Goal: Register for event/course

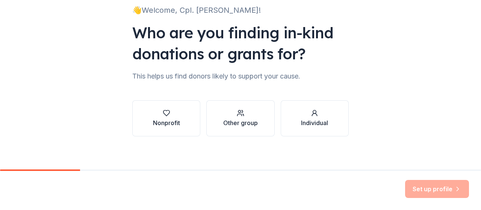
scroll to position [58, 0]
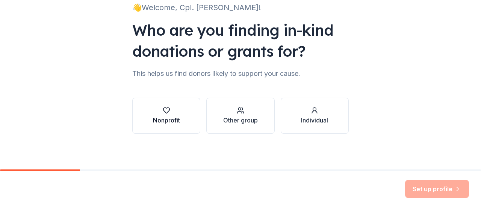
click at [153, 119] on div "Nonprofit" at bounding box center [166, 120] width 27 height 9
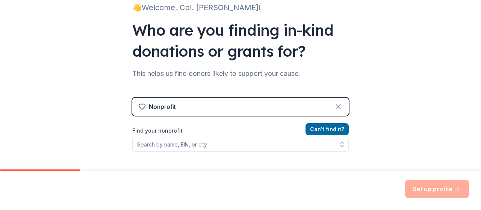
click at [336, 109] on icon at bounding box center [338, 106] width 5 height 5
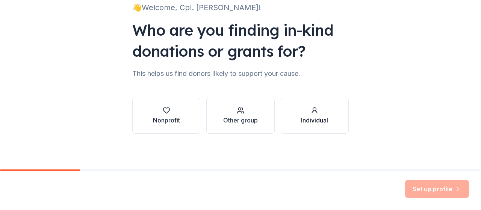
click at [322, 116] on div "Individual" at bounding box center [314, 120] width 27 height 9
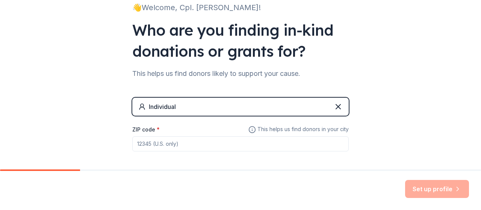
click at [173, 108] on div "Individual" at bounding box center [162, 106] width 27 height 9
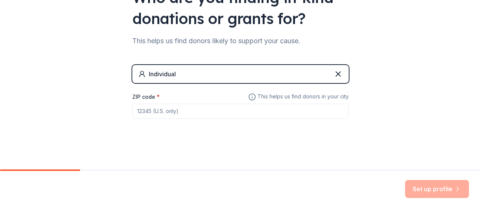
click at [163, 97] on div "ZIP code *" at bounding box center [240, 105] width 216 height 27
click at [182, 71] on div "Individual" at bounding box center [240, 74] width 216 height 18
click at [163, 98] on div "ZIP code *" at bounding box center [240, 105] width 216 height 27
click at [180, 110] on input "ZIP code *" at bounding box center [240, 111] width 216 height 15
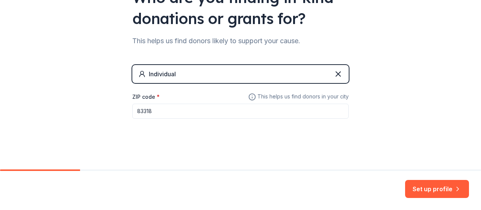
type input "83318"
click at [320, 70] on div "Individual" at bounding box center [240, 74] width 216 height 18
click at [246, 78] on div "Individual" at bounding box center [240, 74] width 216 height 18
click at [428, 183] on button "Set up profile" at bounding box center [437, 189] width 64 height 18
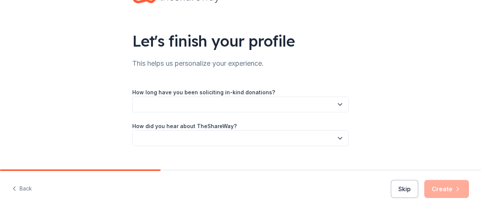
scroll to position [42, 0]
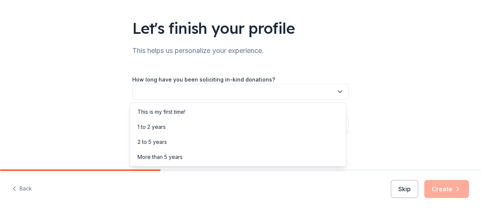
click at [244, 94] on button "button" at bounding box center [240, 92] width 216 height 16
click at [204, 110] on div "This is my first time!" at bounding box center [237, 111] width 213 height 15
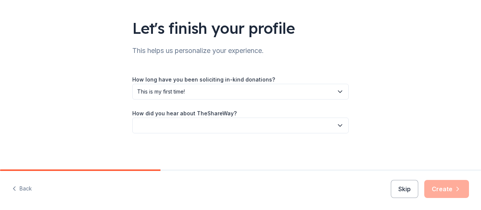
click at [236, 113] on div "How did you hear about TheShareWay?" at bounding box center [240, 121] width 216 height 25
click at [227, 122] on button "button" at bounding box center [240, 126] width 216 height 16
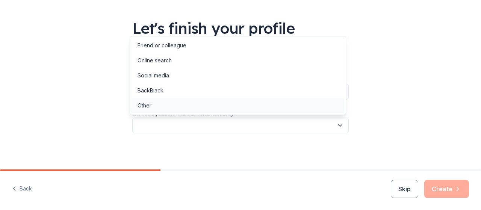
click at [172, 107] on div "Other" at bounding box center [237, 105] width 213 height 15
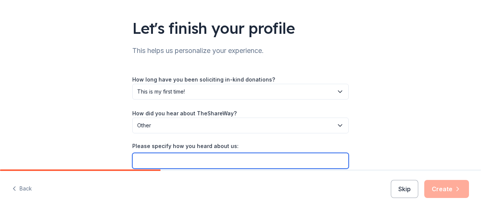
click at [145, 157] on input "Please specify how you heard about us:" at bounding box center [240, 161] width 216 height 16
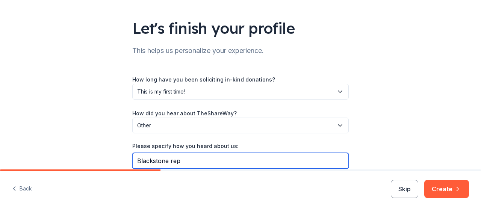
type input "Blackstone rep"
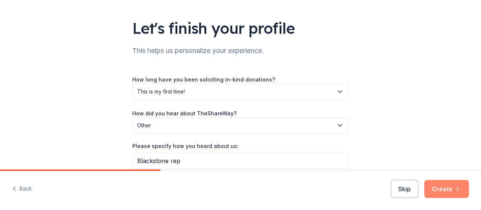
click at [432, 194] on button "Create" at bounding box center [446, 189] width 45 height 18
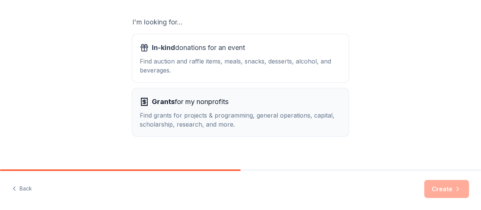
scroll to position [134, 0]
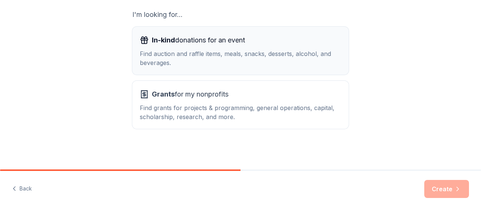
click at [162, 42] on span "In-kind" at bounding box center [163, 40] width 23 height 8
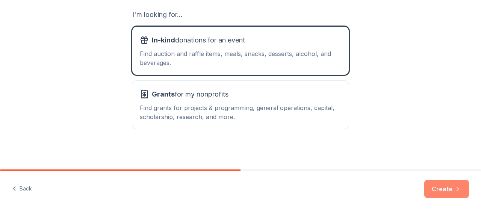
click at [455, 190] on icon "button" at bounding box center [458, 189] width 8 height 8
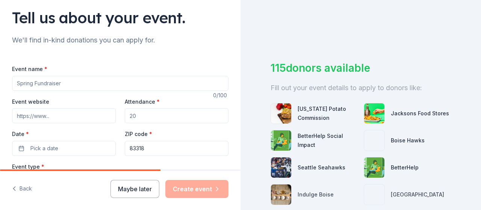
scroll to position [50, 0]
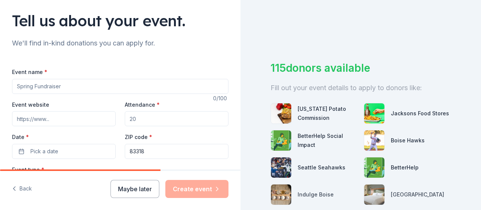
click at [59, 86] on input "Event name *" at bounding box center [120, 86] width 216 height 15
type input "F"
click at [103, 87] on input "Safe Kids Off Highway Vehicle ATv Dirtbike Safety Training" at bounding box center [120, 86] width 216 height 15
click at [115, 86] on input "Safe Kids Off Highway Vehicle ATV Dirtbike Safety Training" at bounding box center [120, 86] width 216 height 15
click at [166, 86] on input "Safe Kids Off Highway Vehicle ATV Dirt bike Safety Training" at bounding box center [120, 86] width 216 height 15
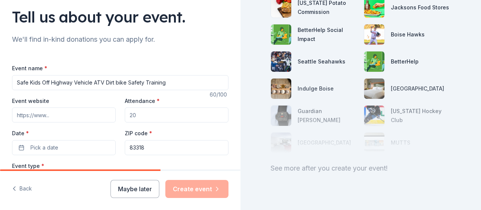
scroll to position [53, 0]
click at [117, 83] on input "Safe Kids Off Highway Vehicle ATV Dirt bike Safety Training" at bounding box center [120, 83] width 216 height 15
click at [167, 82] on input "Safe Kids Off Highway Vehicle ATV Dirt Bike Safety Training" at bounding box center [120, 83] width 216 height 15
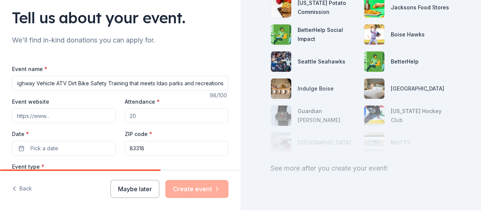
scroll to position [0, 44]
click at [155, 86] on input "Safe Kids Off Highway Vehicle ATV Dirt Bike Safety Training that meets Idao par…" at bounding box center [120, 83] width 216 height 15
click at [164, 84] on input "Safe Kids Off Highway Vehicle ATV Dirt Bike Safety Training that meets Idahao p…" at bounding box center [120, 83] width 216 height 15
click at [167, 84] on input "Safe Kids Off Highway Vehicle ATV Dirt Bike Safety Training that meets [US_STAT…" at bounding box center [120, 83] width 216 height 15
click at [163, 83] on input "Safe Kids Off Highway Vehicle ATV Dirt Bike Safety Training that meets IdahoPar…" at bounding box center [120, 83] width 216 height 15
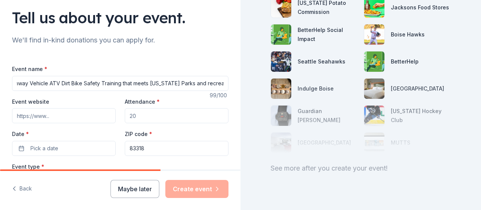
click at [193, 82] on input "Safe Kids Off Highway Vehicle ATV Dirt Bike Safety Training that meets [US_STAT…" at bounding box center [120, 83] width 216 height 15
click at [92, 83] on input "Safe Kids Off Highway Vehicle ATV Dirt Bike Safety Training that meets [US_STAT…" at bounding box center [120, 83] width 216 height 15
click at [66, 84] on input "Safe Kids UTV, ATV Dirt Bike Safety Training that meets [US_STATE] Parks and Re…" at bounding box center [120, 83] width 216 height 15
click at [89, 83] on input "Safe Kids UTV, ATV ,Dirt Bike Safety Training that meets [US_STATE] Parks and R…" at bounding box center [120, 83] width 216 height 15
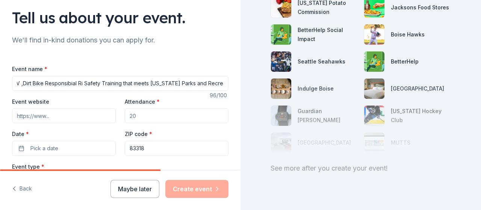
scroll to position [0, 38]
click at [76, 83] on input "Safe Kids UTV, ATV ,Dirt Bike Responsibial Ri Safety Training that meets [US_ST…" at bounding box center [120, 83] width 216 height 15
click at [91, 83] on input "Safe Kids UTV, ATV ,Dirt Bike Responsible Ri Safety Training that meets [US_STA…" at bounding box center [120, 83] width 216 height 15
click at [214, 84] on input "Safe Kids UTV, ATV ,Dirt Bike Responsible Rider Safety Training that meets [US_…" at bounding box center [120, 83] width 216 height 15
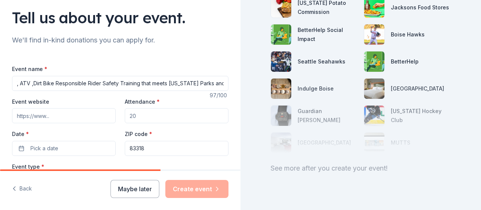
click at [217, 84] on input "Safe Kids UTV, ATV ,Dirt Bike Responsible Rider Safety Training that meets [US_…" at bounding box center [120, 83] width 216 height 15
click at [192, 83] on input "Safe Kids UTV, ATV ,Dirt Bike Responsible Rider Safety Training, That meets [US…" at bounding box center [120, 83] width 216 height 15
click at [198, 86] on input "Safe Kids UTV, ATV ,Dirt Bike Responsible Rider Safety Training, That meets IDP…" at bounding box center [120, 83] width 216 height 15
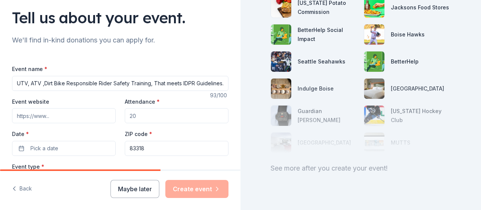
type input "Safe Kids UTV, ATV ,Dirt Bike Responsible Rider Safety Training, That meets IDP…"
click at [134, 114] on input "Attendance *" at bounding box center [177, 115] width 104 height 15
click at [133, 116] on input "75100" at bounding box center [177, 115] width 104 height 15
type input "7"
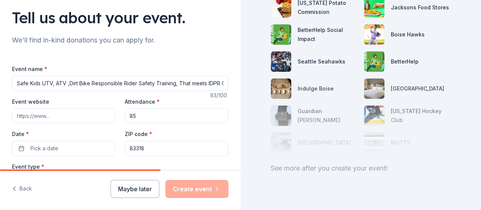
type input "85"
click at [100, 118] on input "Event website" at bounding box center [64, 115] width 104 height 15
type input "C"
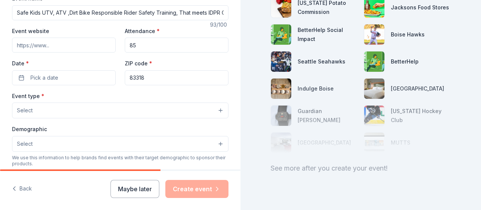
scroll to position [137, 0]
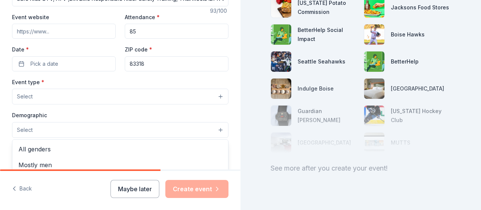
click at [40, 130] on button "Select" at bounding box center [120, 130] width 216 height 16
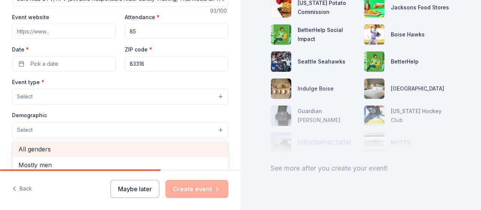
click at [33, 148] on span "All genders" at bounding box center [120, 149] width 204 height 10
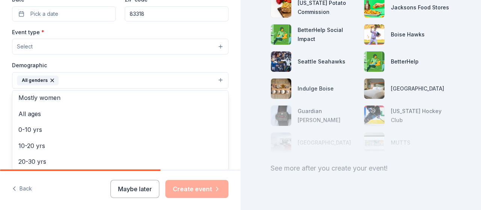
scroll to position [17, 0]
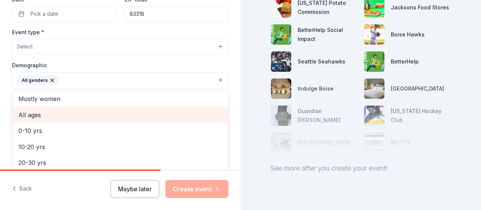
click at [35, 112] on span "All ages" at bounding box center [120, 115] width 204 height 10
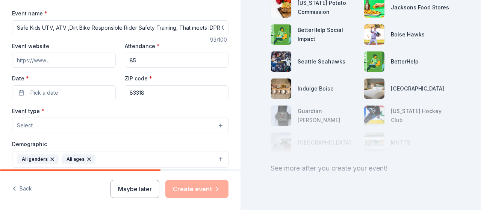
scroll to position [107, 0]
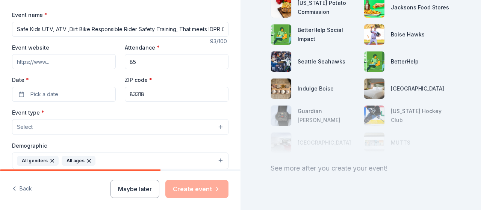
click at [54, 124] on div "Event type * Select Demographic All genders All ages Mostly men Mostly women 0-…" at bounding box center [120, 187] width 216 height 159
click at [214, 127] on button "Select" at bounding box center [120, 127] width 216 height 16
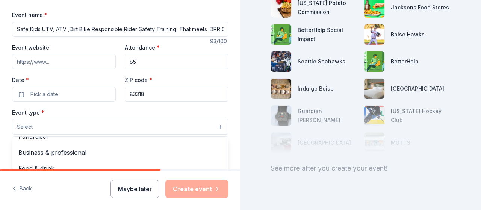
scroll to position [10, 0]
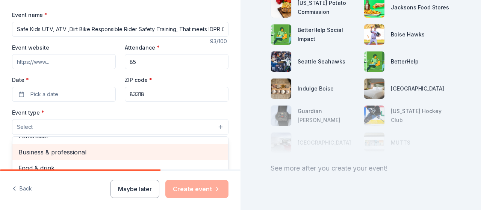
click at [60, 152] on span "Business & professional" at bounding box center [120, 152] width 204 height 10
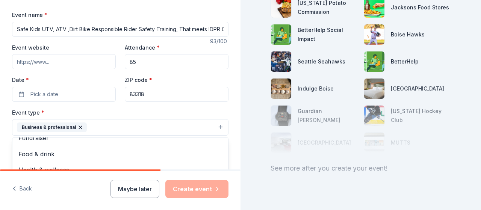
click at [247, 146] on div "Tell us about your event. We'll find in-kind donations you can apply for. Event…" at bounding box center [240, 105] width 481 height 210
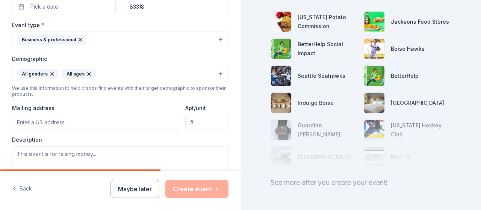
scroll to position [197, 0]
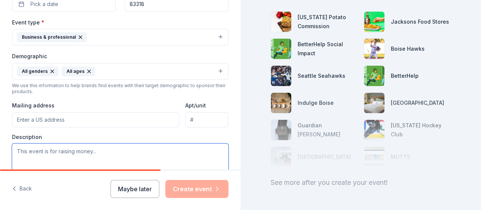
click at [101, 151] on textarea at bounding box center [120, 160] width 216 height 34
paste textarea "free in-person OHV safety courses, referred to as the "Responsible Riders" cour…"
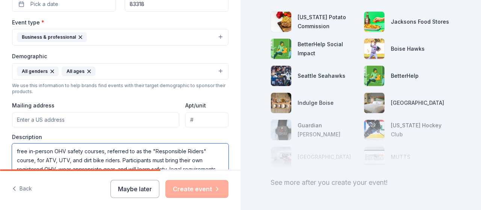
scroll to position [202, 0]
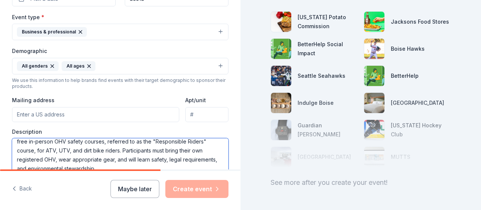
click at [105, 140] on textarea "free in-person OHV safety courses, referred to as the "Responsible Riders" cour…" at bounding box center [120, 155] width 216 height 34
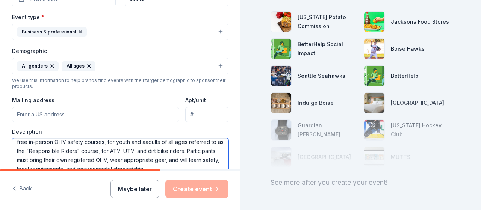
click at [145, 142] on textarea "free in-person OHV safety courses, for youth and aadults of all ages referred t…" at bounding box center [120, 155] width 216 height 34
click at [182, 140] on textarea "free in-person OHV safety courses, for youth and adults of all ages referred to…" at bounding box center [120, 155] width 216 height 34
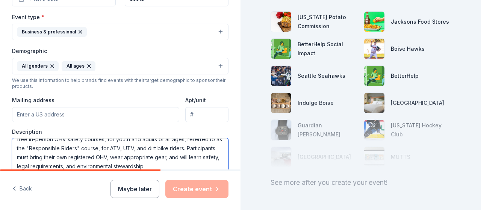
scroll to position [9, 0]
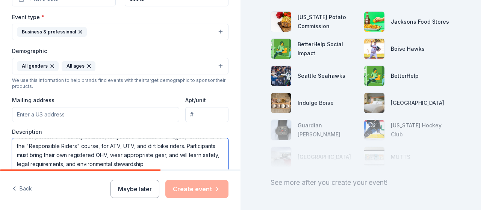
click at [187, 163] on textarea "free in-person OHV safety courses, for youth and adults of all ages, referred t…" at bounding box center [120, 155] width 216 height 34
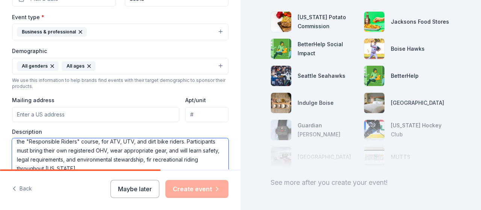
click at [107, 169] on textarea "free in-person OHV safety courses, for youth and adults of all ages, referred t…" at bounding box center [120, 155] width 216 height 34
click at [47, 164] on textarea "free in-person OHV safety courses, for youth and adults of all ages, referred t…" at bounding box center [120, 155] width 216 height 34
click at [83, 165] on textarea "free in-person OHV safety courses, for youth and adults of all ages, referred t…" at bounding box center [120, 155] width 216 height 34
click at [77, 167] on textarea "free in-person OHV safety courses, for youth and adults of all ages, referred t…" at bounding box center [120, 155] width 216 height 34
click at [61, 165] on textarea "free in-person OHV safety courses, for youth and adults of all ages, referred t…" at bounding box center [120, 155] width 216 height 34
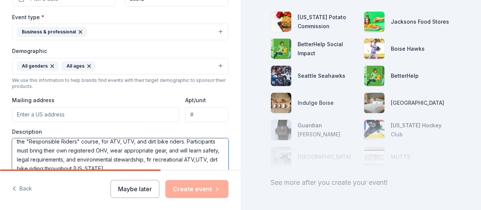
click at [193, 156] on textarea "free in-person OHV safety courses, for youth and adults of all ages, referred t…" at bounding box center [120, 155] width 216 height 34
type textarea "free in-person OHV safety courses, for youth and adults of all ages, referred t…"
click at [107, 116] on input "Mailing address" at bounding box center [95, 114] width 167 height 15
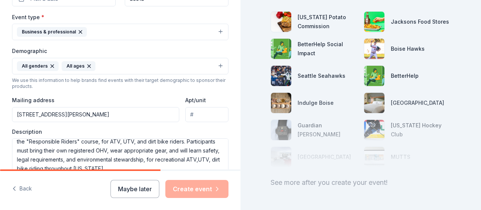
type input "[STREET_ADDRESS][PERSON_NAME]"
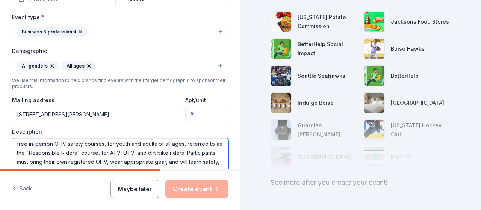
scroll to position [0, 0]
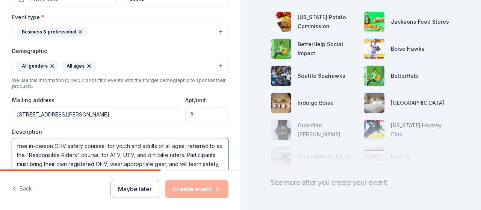
click at [16, 143] on textarea "free in-person OHV safety courses, for youth and adults of all ages, referred t…" at bounding box center [120, 155] width 216 height 34
type textarea "Cassia County Sheriff's Office will conduct a free in-person OHV safety courses…"
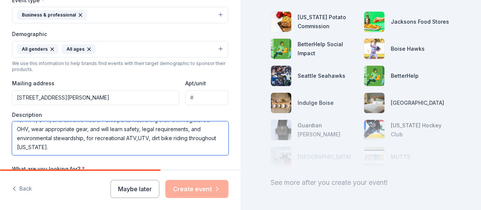
scroll to position [220, 0]
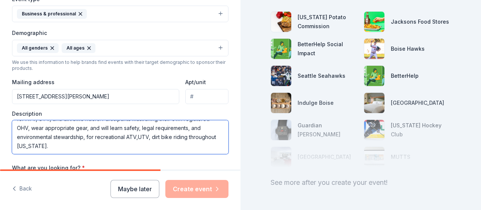
drag, startPoint x: 15, startPoint y: 142, endPoint x: 195, endPoint y: 143, distance: 179.9
click at [195, 143] on textarea "Cassia County Sheriff's Office will conduct a free in-person OHV safety courses…" at bounding box center [120, 137] width 216 height 34
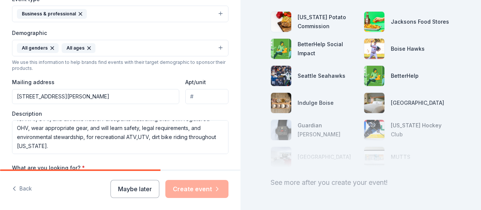
click at [134, 101] on input "[STREET_ADDRESS][PERSON_NAME]" at bounding box center [95, 96] width 167 height 15
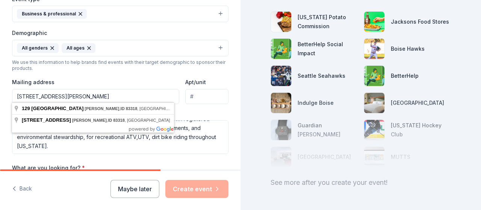
click at [98, 96] on input "[STREET_ADDRESS][PERSON_NAME]" at bounding box center [95, 96] width 167 height 15
click at [113, 96] on input "[STREET_ADDRESS][PERSON_NAME]" at bounding box center [95, 96] width 167 height 15
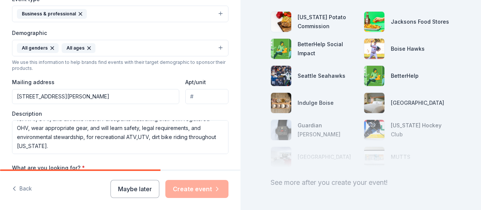
click at [122, 81] on div "Mailing address [STREET_ADDRESS][PERSON_NAME]" at bounding box center [95, 90] width 167 height 27
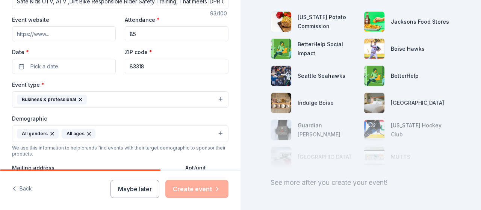
scroll to position [135, 0]
click at [53, 65] on span "Pick a date" at bounding box center [44, 66] width 28 height 9
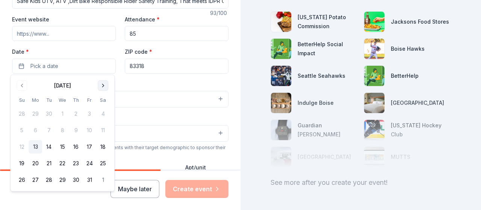
click at [103, 86] on button "Go to next month" at bounding box center [103, 85] width 11 height 11
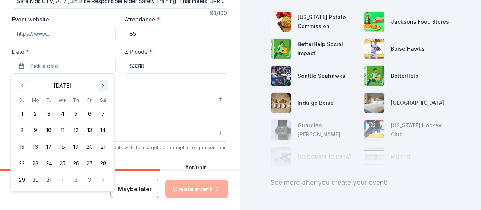
click at [103, 86] on button "Go to next month" at bounding box center [103, 85] width 11 height 11
click at [121, 84] on div "Event type * Business & professional" at bounding box center [120, 94] width 216 height 28
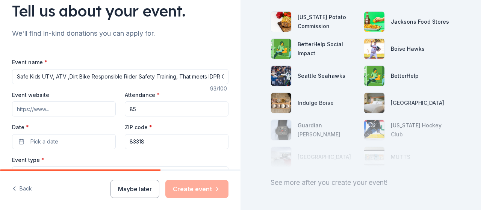
scroll to position [41, 0]
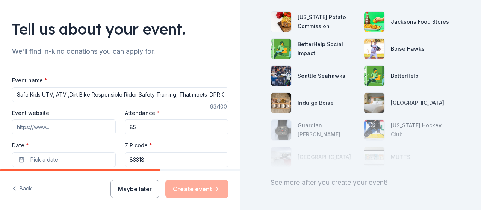
click at [216, 94] on input "Safe Kids UTV, ATV ,Dirt Bike Responsible Rider Safety Training, That meets IDP…" at bounding box center [120, 94] width 216 height 15
click at [187, 94] on input "Safe Kids UTV, ATV ,Dirt Bike Responsible Rider Safety Training, That meets IC4…" at bounding box center [120, 94] width 216 height 15
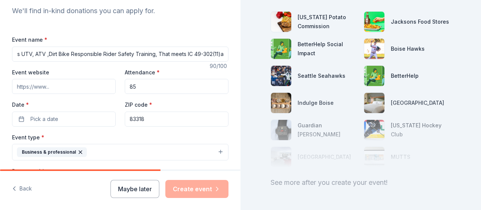
scroll to position [85, 0]
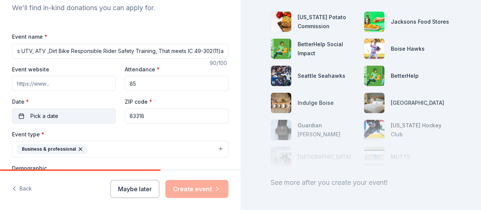
type input "Safe Kids UTV, ATV ,Dirt Bike Responsible Rider Safety Training, That meets IC …"
click at [60, 113] on button "Pick a date" at bounding box center [64, 116] width 104 height 15
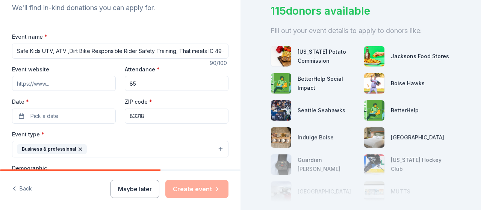
scroll to position [25, 0]
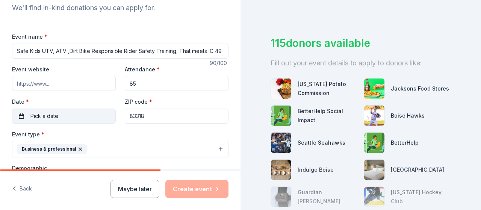
click at [72, 112] on button "Pick a date" at bounding box center [64, 116] width 104 height 15
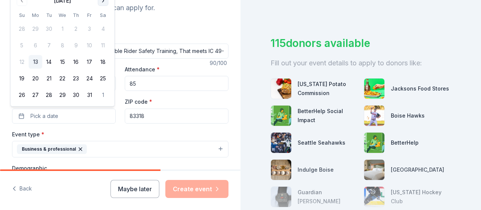
click at [103, 1] on button "Go to next month" at bounding box center [103, 0] width 11 height 11
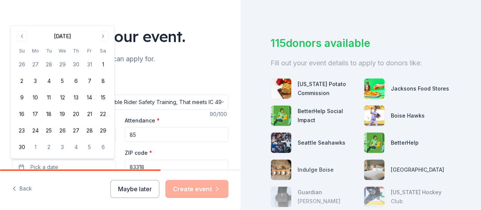
scroll to position [32, 0]
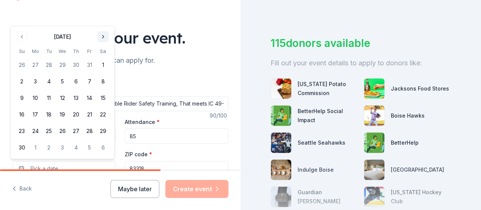
click at [103, 36] on button "Go to next month" at bounding box center [103, 37] width 11 height 11
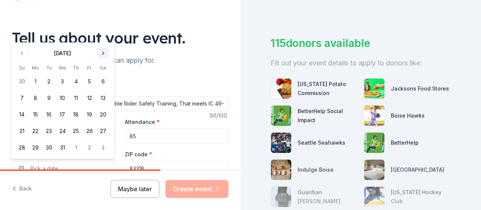
click at [101, 55] on button "Go to next month" at bounding box center [103, 53] width 11 height 11
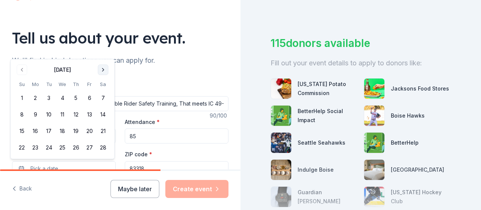
click at [104, 68] on button "Go to next month" at bounding box center [103, 70] width 11 height 11
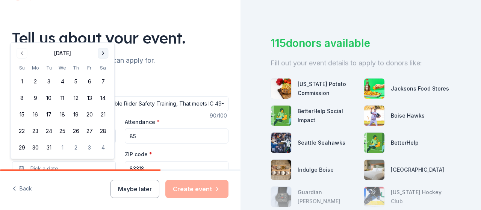
click at [100, 56] on button "Go to next month" at bounding box center [103, 53] width 11 height 11
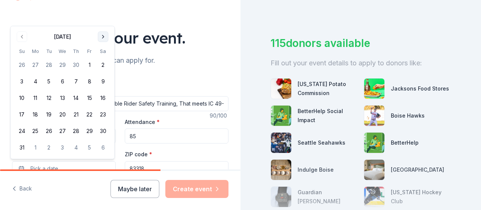
click at [102, 36] on button "Go to next month" at bounding box center [103, 37] width 11 height 11
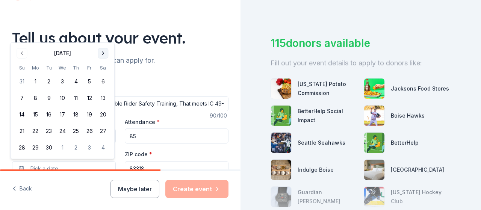
click at [101, 55] on button "Go to next month" at bounding box center [103, 53] width 11 height 11
click at [89, 98] on button "10" at bounding box center [90, 98] width 14 height 14
click at [88, 98] on button "10" at bounding box center [90, 98] width 14 height 14
click at [78, 96] on button "9" at bounding box center [76, 98] width 14 height 14
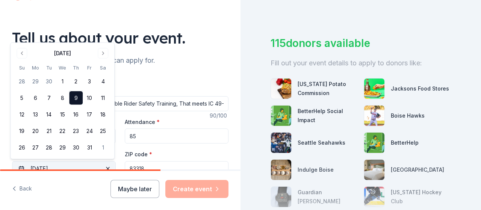
click at [84, 167] on button "[DATE]" at bounding box center [64, 168] width 104 height 15
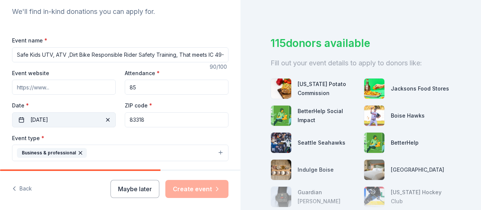
scroll to position [85, 0]
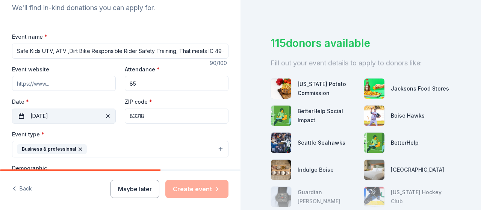
click at [86, 116] on button "[DATE]" at bounding box center [64, 116] width 104 height 15
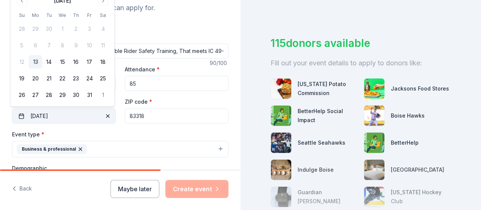
click at [76, 113] on button "[DATE]" at bounding box center [64, 116] width 104 height 15
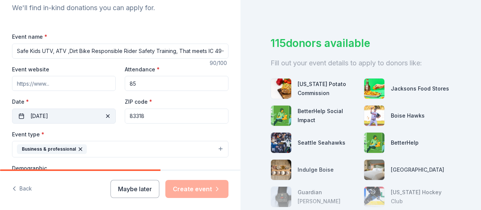
click at [83, 118] on button "[DATE]" at bounding box center [64, 116] width 104 height 15
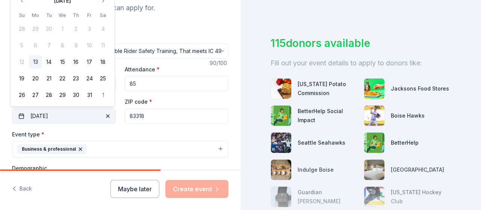
click at [83, 118] on button "[DATE]" at bounding box center [64, 116] width 104 height 15
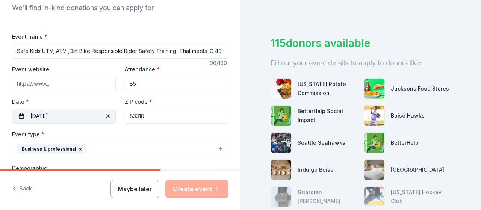
click at [84, 115] on button "[DATE]" at bounding box center [64, 116] width 104 height 15
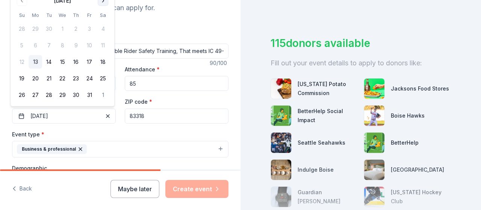
click at [104, 2] on button "Go to next month" at bounding box center [103, 0] width 11 height 11
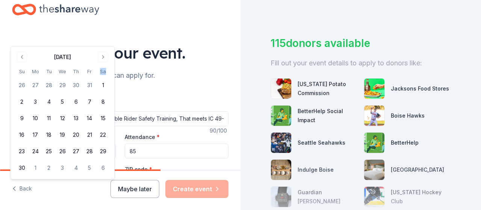
scroll to position [12, 0]
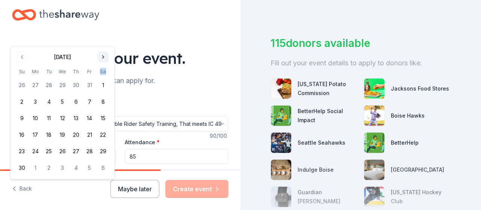
click at [104, 57] on button "Go to next month" at bounding box center [103, 57] width 11 height 11
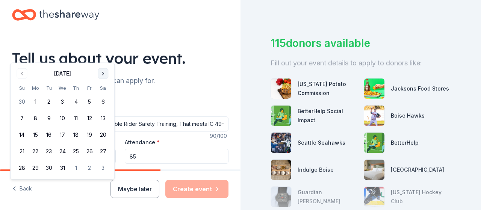
click at [104, 57] on div "Tell us about your event." at bounding box center [120, 58] width 216 height 21
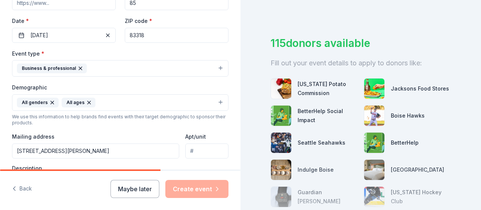
scroll to position [155, 0]
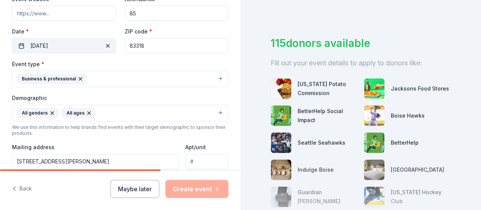
click at [104, 45] on span "button" at bounding box center [107, 45] width 9 height 9
click at [79, 47] on button "Pick a date" at bounding box center [64, 45] width 104 height 15
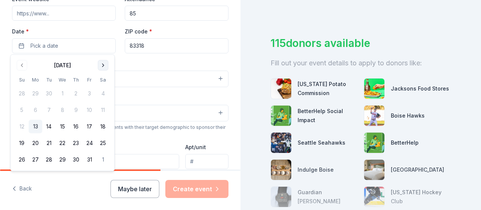
click at [101, 66] on button "Go to next month" at bounding box center [103, 65] width 11 height 11
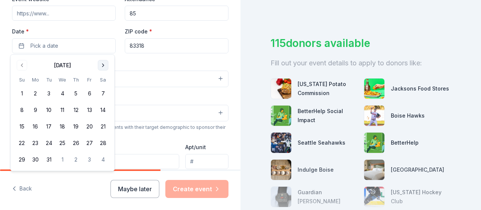
click at [101, 66] on button "Go to next month" at bounding box center [103, 65] width 11 height 11
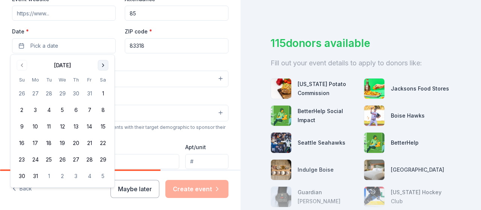
click at [101, 66] on button "Go to next month" at bounding box center [103, 65] width 11 height 11
click at [21, 65] on button "Go to previous month" at bounding box center [22, 65] width 11 height 11
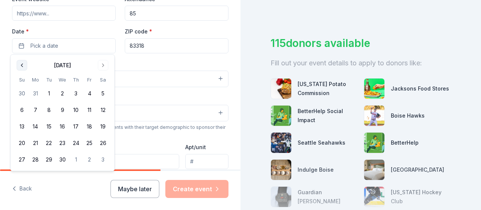
click at [21, 65] on button "Go to previous month" at bounding box center [22, 65] width 11 height 11
click at [86, 111] on button "10" at bounding box center [90, 110] width 14 height 14
click at [144, 63] on div "Event type * Business & professional" at bounding box center [120, 73] width 216 height 28
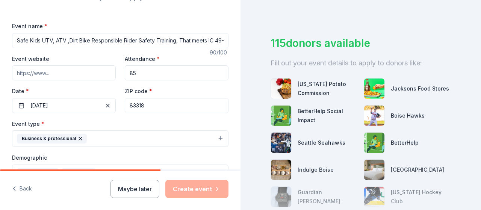
scroll to position [62, 0]
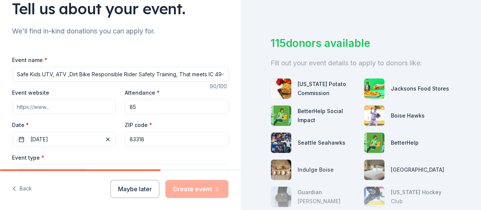
click at [16, 73] on input "Safe Kids UTV, ATV ,Dirt Bike Responsible Rider Safety Training, That meets IC …" at bounding box center [120, 74] width 216 height 15
paste input "Cassia County Sheriff's Office will conduct a free in-person OHV safety courses…"
click at [128, 74] on input "Cassia County Sheriff's Office will conduct a free in-person OHV safety courses…" at bounding box center [120, 74] width 216 height 15
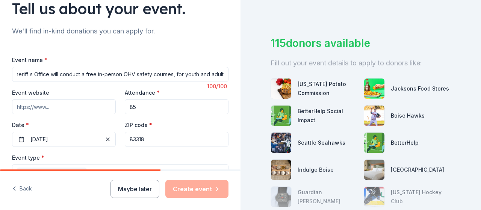
click at [180, 72] on input "Cassia County Sheriff's Office will conduct a free in-person OHV safety courses…" at bounding box center [120, 74] width 216 height 15
click at [105, 74] on input "Cassia County Sheriff's Office Off highway Vehicle Safety Fair" at bounding box center [120, 74] width 216 height 15
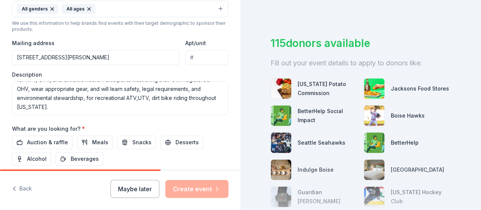
scroll to position [260, 0]
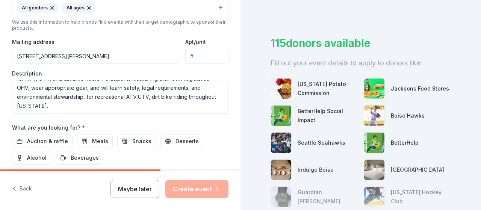
type input "Cassia County Sheriff's Office Off Highway Vehicle Safety Fair"
click at [91, 105] on textarea "Cassia County Sheriff's Office will conduct a free in-person OHV safety courses…" at bounding box center [120, 97] width 216 height 34
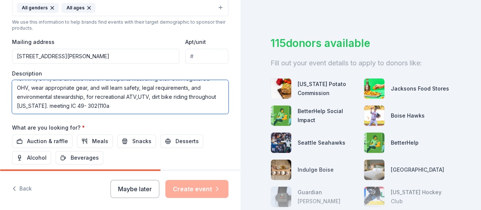
click at [147, 104] on textarea "Cassia County Sheriff's Office will conduct a free in-person OHV safety courses…" at bounding box center [120, 97] width 216 height 34
click at [157, 104] on textarea "Cassia County Sheriff's Office will conduct a free in-person OHV safety courses…" at bounding box center [120, 97] width 216 height 34
paste textarea "Cassia County Sheriff's Office will conduct a free in-person OHV safety courses…"
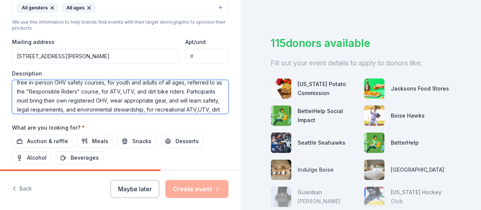
scroll to position [72, 0]
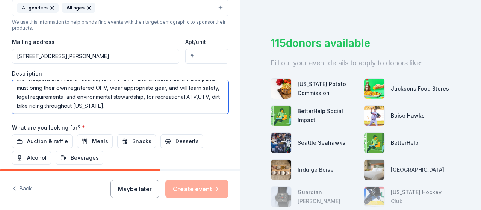
drag, startPoint x: 152, startPoint y: 81, endPoint x: 204, endPoint y: 109, distance: 58.8
click at [204, 109] on textarea "Cassia County Sheriff's Office will conduct a free in-person OHV safety courses…" at bounding box center [120, 97] width 216 height 34
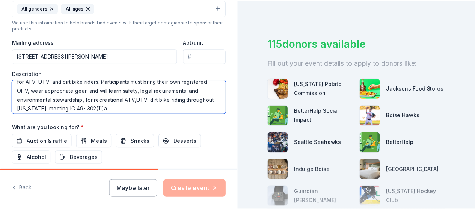
scroll to position [27, 0]
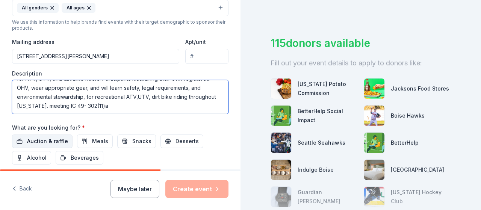
type textarea "Cassia County Sheriff's Office will conduct a free in-person OHV safety courses…"
click at [43, 141] on span "Auction & raffle" at bounding box center [47, 141] width 41 height 9
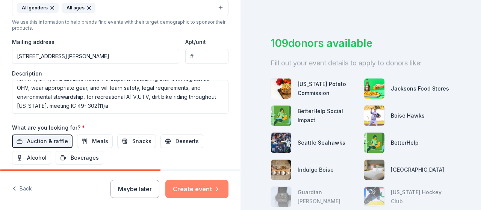
click at [191, 192] on button "Create event" at bounding box center [196, 189] width 63 height 18
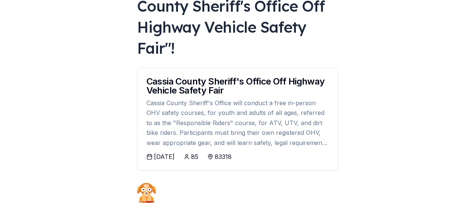
scroll to position [76, 0]
